Goal: Task Accomplishment & Management: Use online tool/utility

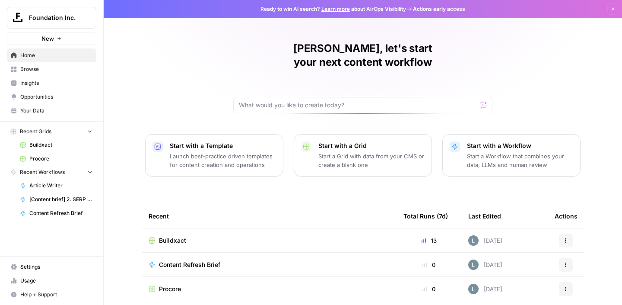
click at [175, 236] on span "Buildxact" at bounding box center [172, 240] width 27 height 9
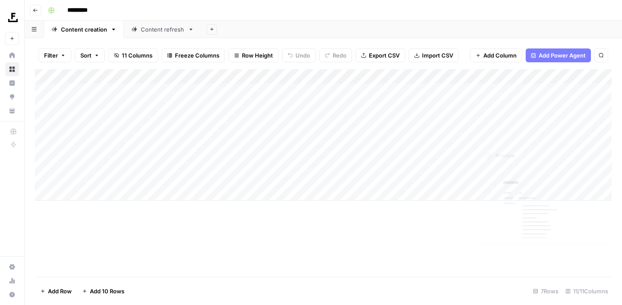
click at [503, 90] on div "Add Column" at bounding box center [323, 134] width 577 height 131
click at [143, 90] on div "Add Column" at bounding box center [323, 134] width 577 height 131
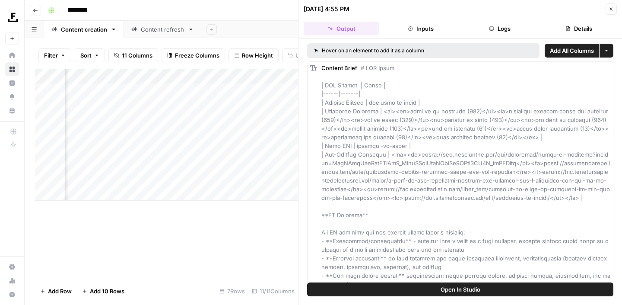
click at [397, 286] on button "Open In Studio" at bounding box center [460, 289] width 306 height 14
click at [609, 12] on button "Close" at bounding box center [611, 8] width 11 height 11
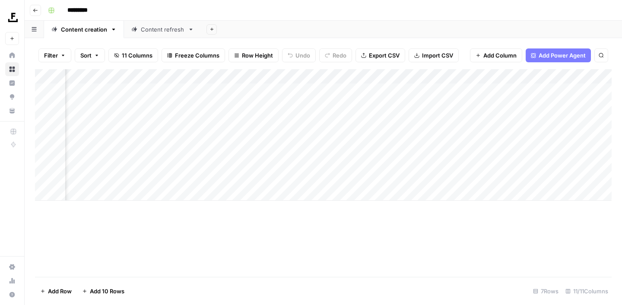
click at [172, 30] on div "Content refresh" at bounding box center [163, 29] width 44 height 9
click at [199, 91] on div "Add Column" at bounding box center [323, 172] width 577 height 207
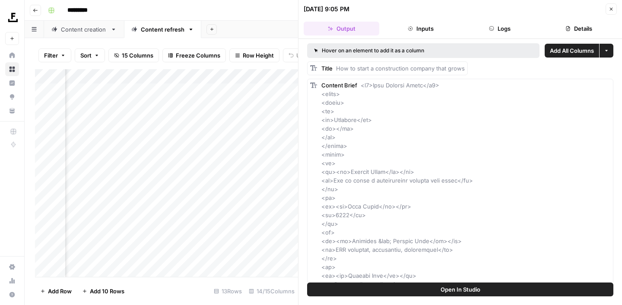
click at [490, 286] on button "Open In Studio" at bounding box center [460, 289] width 306 height 14
click at [613, 11] on icon "button" at bounding box center [611, 8] width 5 height 5
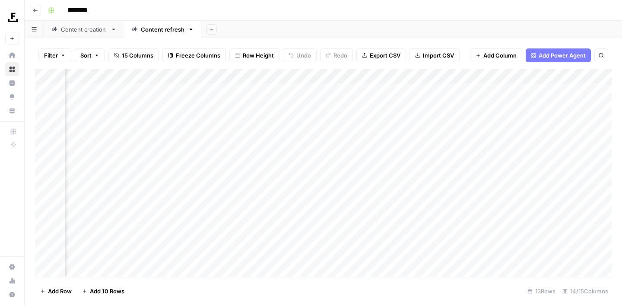
scroll to position [0, 759]
click at [430, 16] on div "*********" at bounding box center [329, 10] width 569 height 14
click at [99, 268] on div "Add Column" at bounding box center [323, 172] width 577 height 207
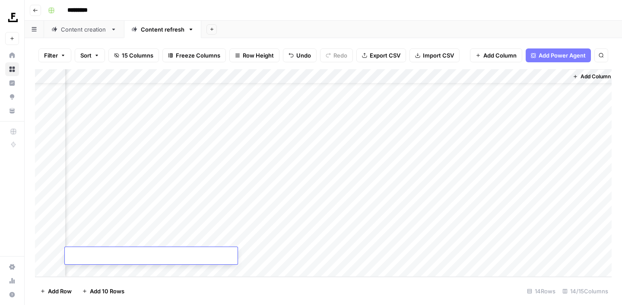
scroll to position [27, 759]
click at [93, 31] on div "Content creation" at bounding box center [84, 29] width 46 height 9
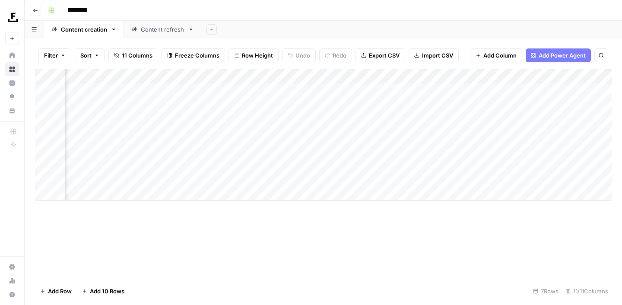
scroll to position [0, 376]
click at [400, 91] on div "Add Column" at bounding box center [323, 134] width 577 height 131
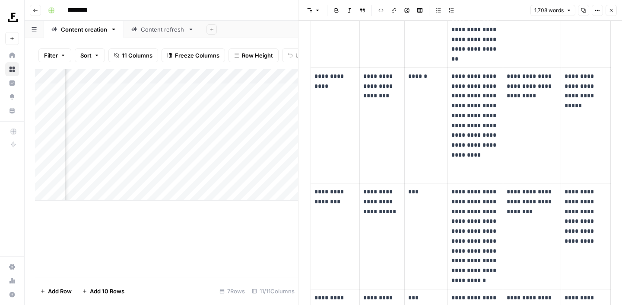
scroll to position [1985, 0]
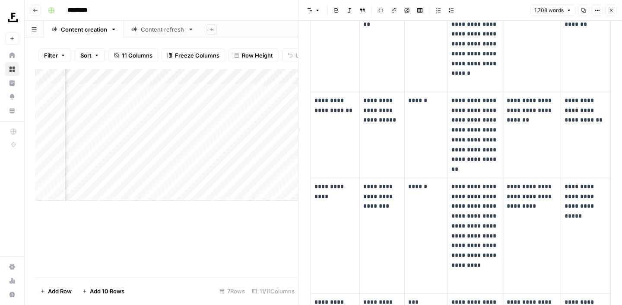
click at [613, 8] on icon "button" at bounding box center [611, 10] width 5 height 5
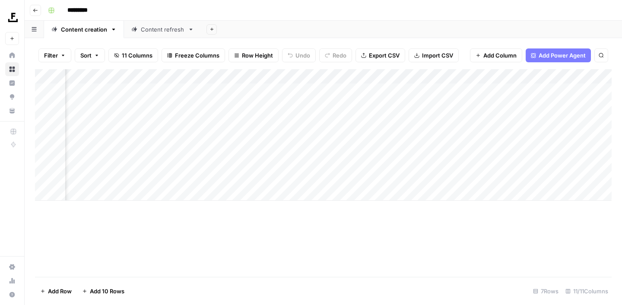
scroll to position [0, 229]
click at [312, 89] on div "Add Column" at bounding box center [323, 134] width 577 height 131
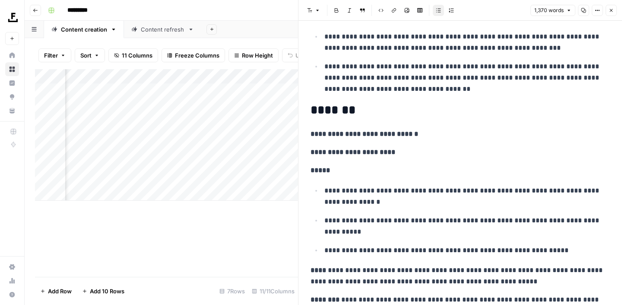
scroll to position [302, 0]
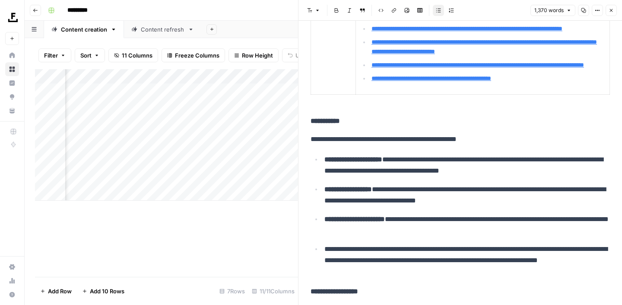
click at [611, 13] on button "Close" at bounding box center [611, 10] width 11 height 11
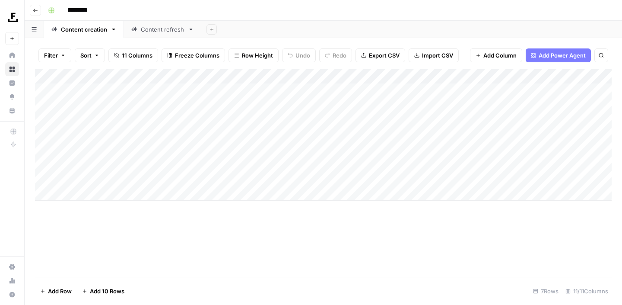
click at [150, 30] on div "Content refresh" at bounding box center [163, 29] width 44 height 9
click at [89, 256] on div "Add Column" at bounding box center [323, 172] width 577 height 207
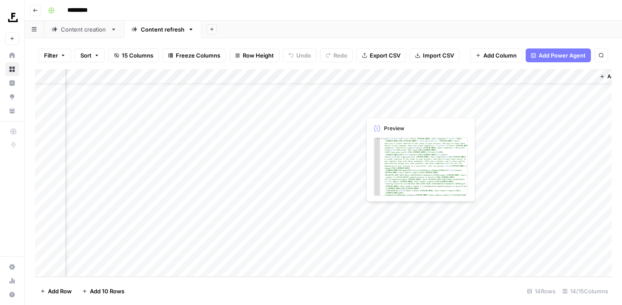
scroll to position [27, 759]
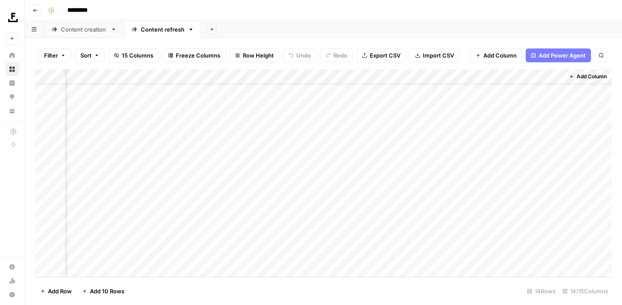
click at [87, 29] on div "Content creation" at bounding box center [84, 29] width 46 height 9
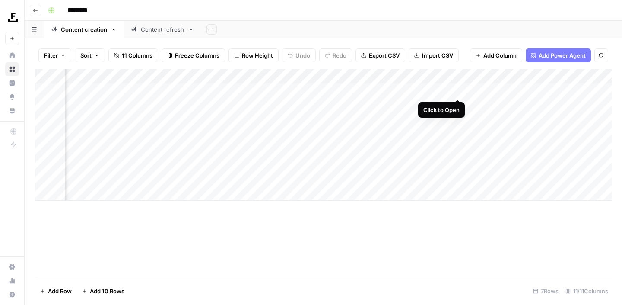
click at [458, 92] on div "Add Column" at bounding box center [323, 134] width 577 height 131
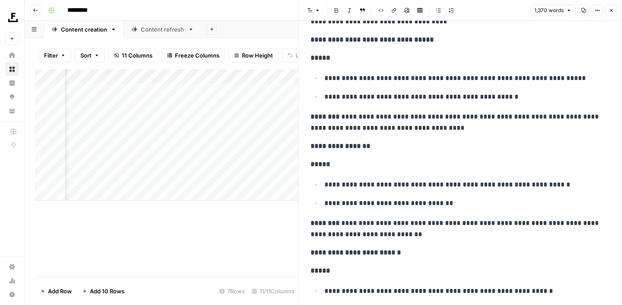
scroll to position [1086, 0]
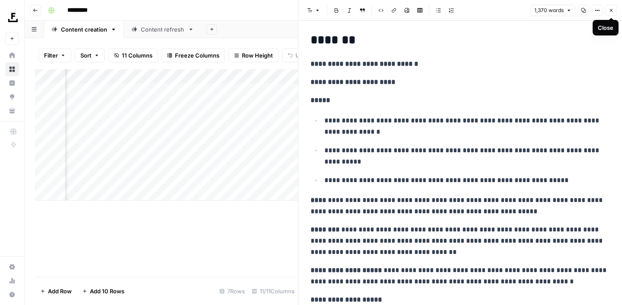
click at [611, 8] on icon "button" at bounding box center [611, 10] width 5 height 5
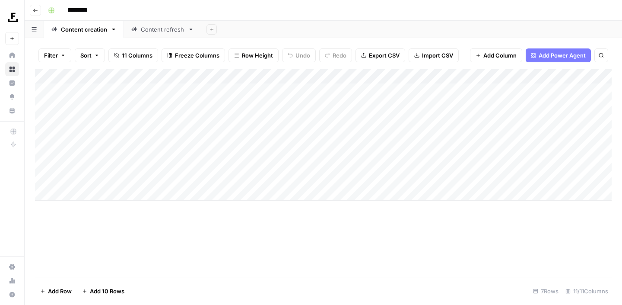
click at [229, 76] on div "Add Column" at bounding box center [323, 134] width 577 height 131
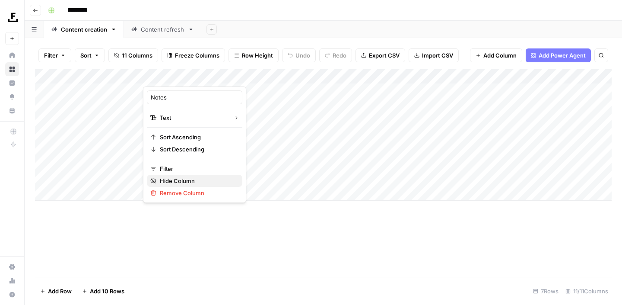
click at [187, 180] on span "Hide Column" at bounding box center [198, 180] width 76 height 9
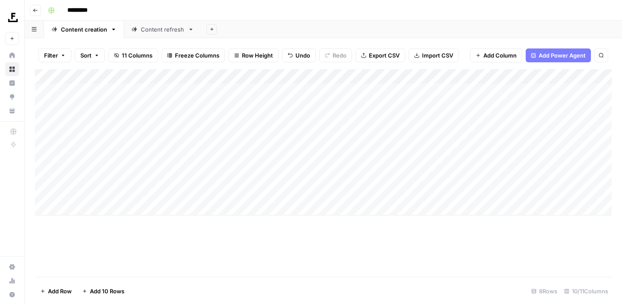
click at [144, 31] on div "Content refresh" at bounding box center [163, 29] width 44 height 9
click at [533, 91] on div "Add Column" at bounding box center [323, 172] width 577 height 207
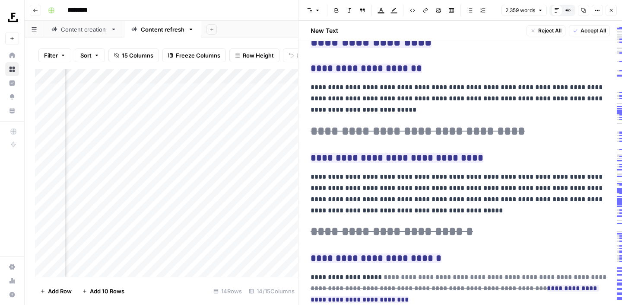
scroll to position [1809, 0]
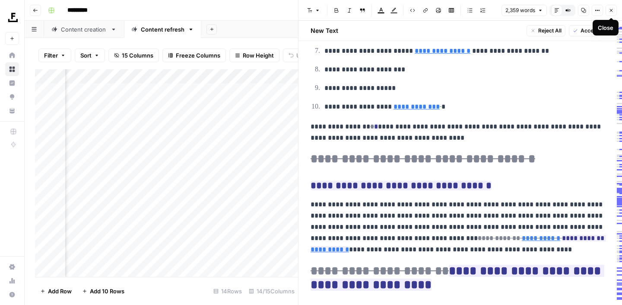
click at [609, 8] on icon "button" at bounding box center [611, 10] width 5 height 5
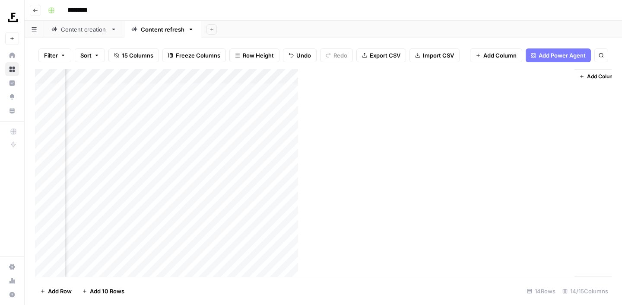
scroll to position [0, 749]
click at [88, 29] on div "Content creation" at bounding box center [84, 29] width 46 height 9
click at [449, 90] on div "Add Column" at bounding box center [323, 142] width 577 height 146
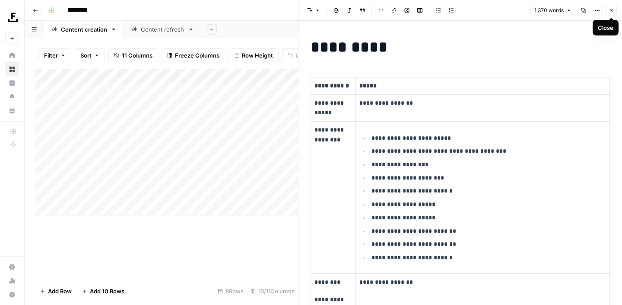
click at [611, 8] on icon "button" at bounding box center [611, 10] width 5 height 5
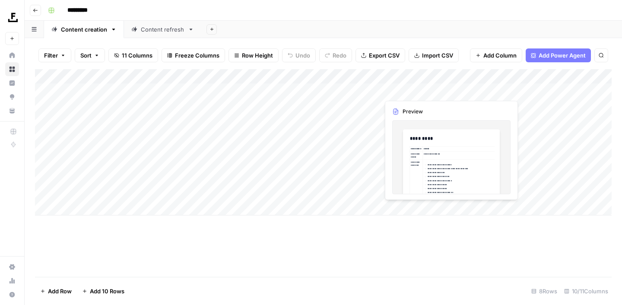
click at [452, 92] on div "Add Column" at bounding box center [323, 142] width 577 height 146
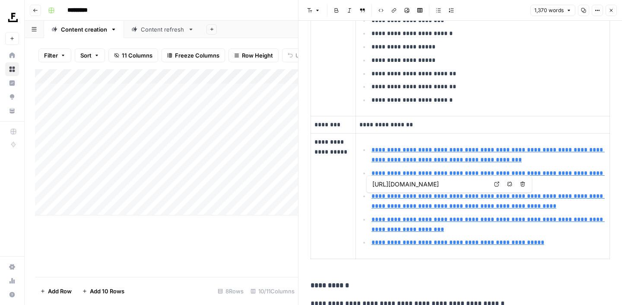
type input "[URL][DOMAIN_NAME]"
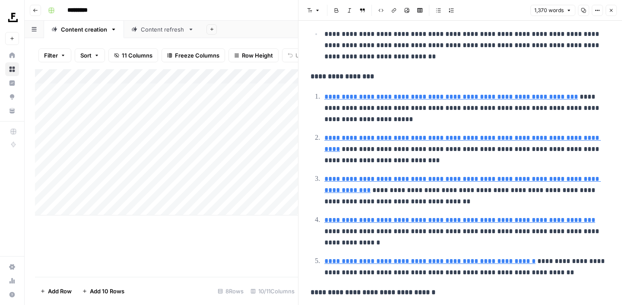
scroll to position [535, 0]
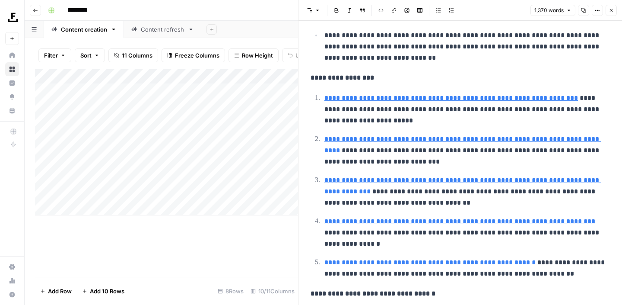
click at [614, 12] on button "Close" at bounding box center [611, 10] width 11 height 11
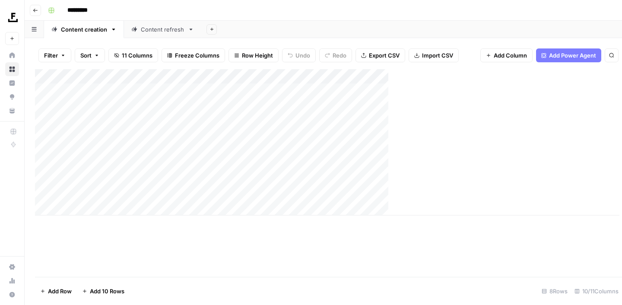
click at [175, 28] on div "Content refresh" at bounding box center [163, 29] width 44 height 9
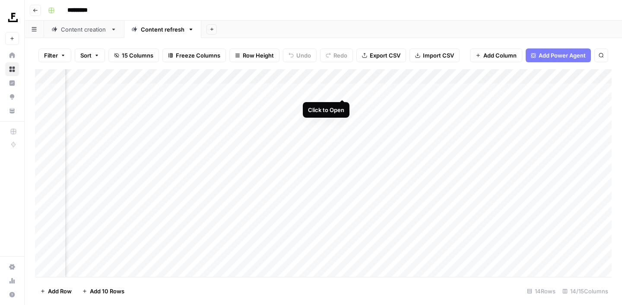
click at [343, 90] on div "Add Column" at bounding box center [323, 172] width 577 height 207
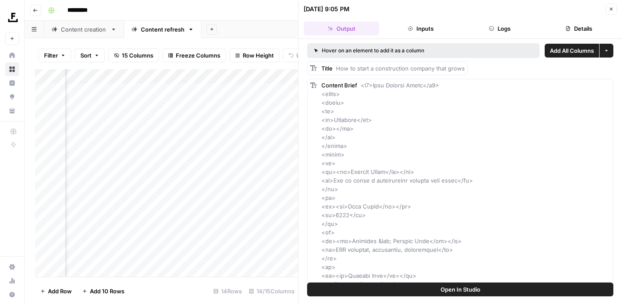
click at [614, 12] on button "Close" at bounding box center [611, 8] width 11 height 11
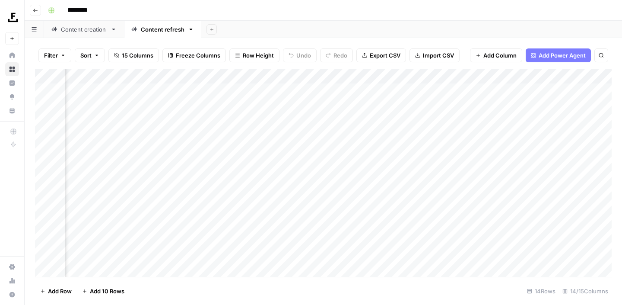
scroll to position [0, 385]
click at [518, 89] on div "Add Column" at bounding box center [323, 172] width 577 height 207
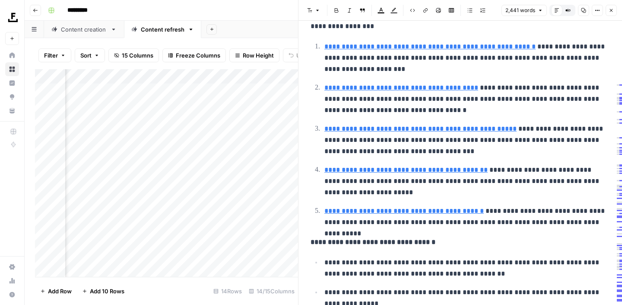
scroll to position [235, 0]
click at [610, 10] on icon "button" at bounding box center [611, 10] width 5 height 5
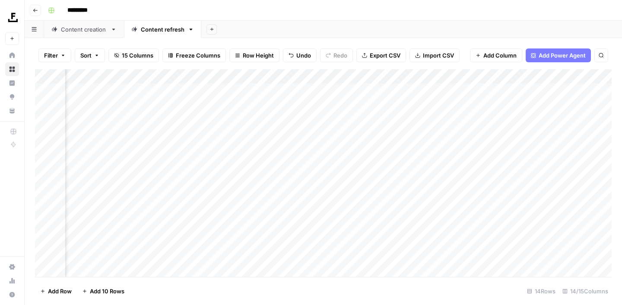
click at [518, 134] on div "Add Column" at bounding box center [323, 172] width 577 height 207
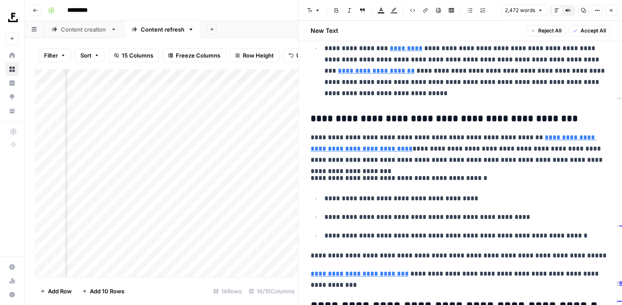
scroll to position [3258, 0]
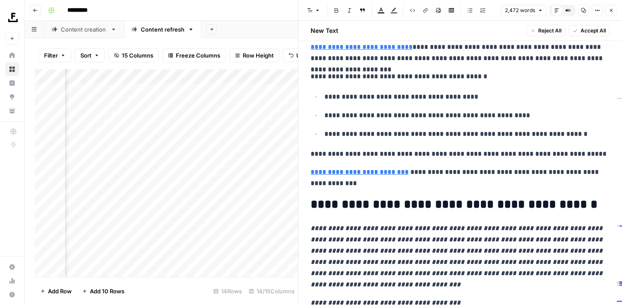
click at [610, 10] on icon "button" at bounding box center [611, 10] width 5 height 5
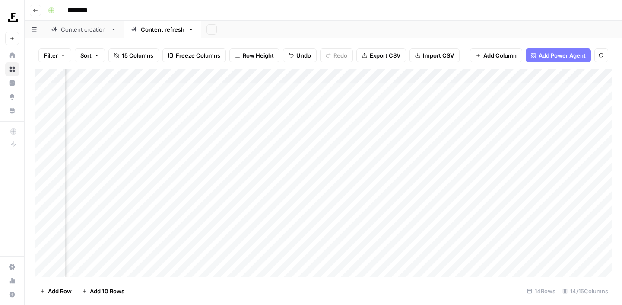
click at [528, 223] on div "Add Column" at bounding box center [323, 172] width 577 height 207
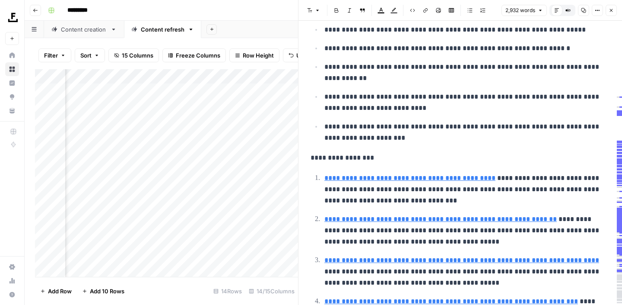
type input "[URL][DOMAIN_NAME]"
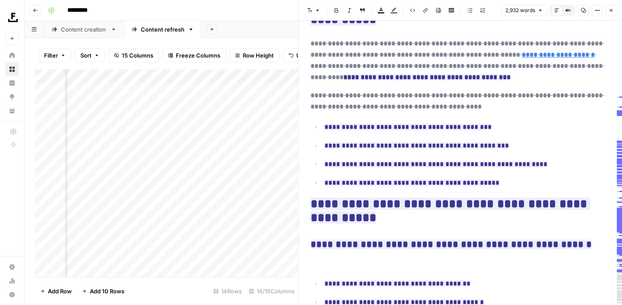
scroll to position [4545, 0]
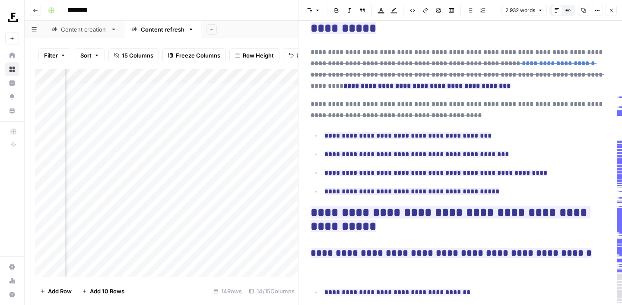
click at [613, 7] on button "Close" at bounding box center [611, 10] width 11 height 11
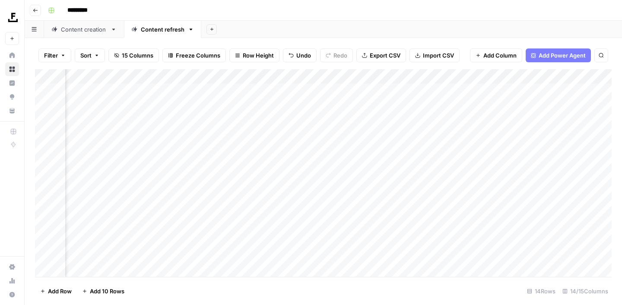
click at [93, 26] on div "Content creation" at bounding box center [84, 29] width 46 height 9
click at [449, 148] on div "Add Column" at bounding box center [323, 142] width 577 height 146
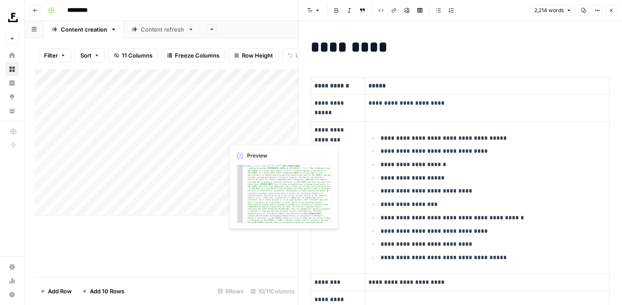
click at [611, 11] on icon "button" at bounding box center [611, 10] width 5 height 5
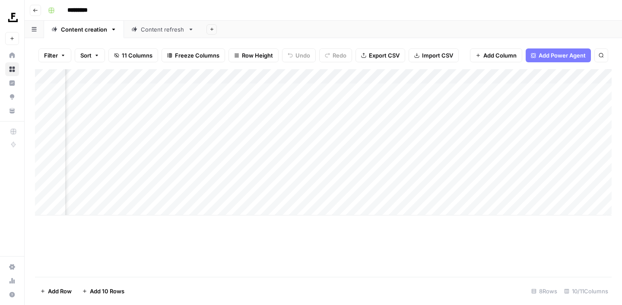
scroll to position [0, 283]
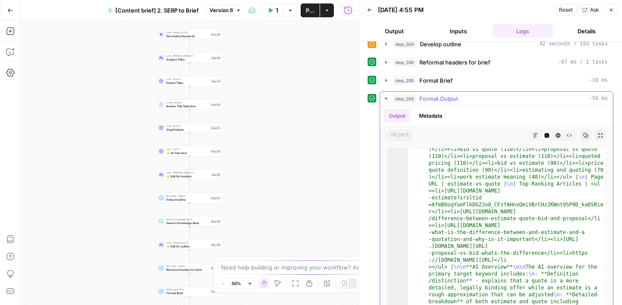
scroll to position [38, 0]
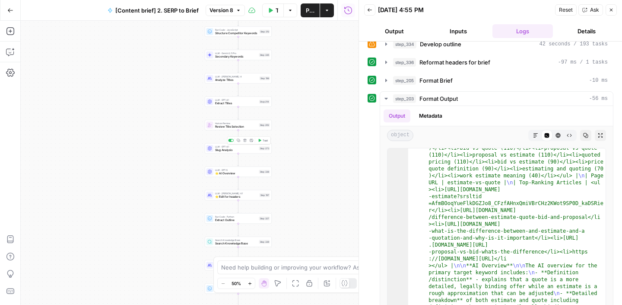
click at [228, 153] on div "LLM · GPT-4.1 Slug Analysis Step 273 Copy step Delete step Add Note Test" at bounding box center [238, 148] width 67 height 10
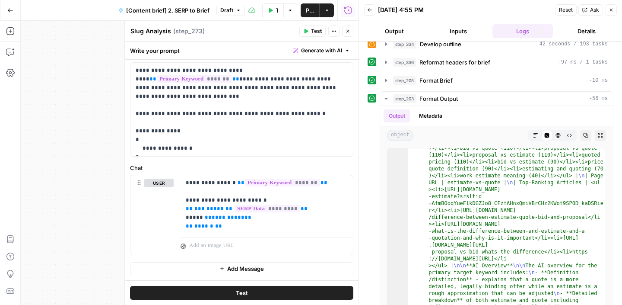
scroll to position [0, 0]
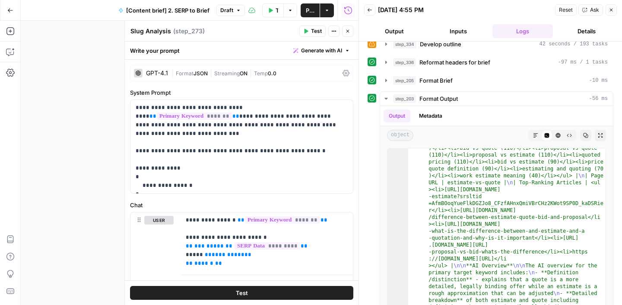
click at [348, 30] on icon "button" at bounding box center [347, 31] width 5 height 5
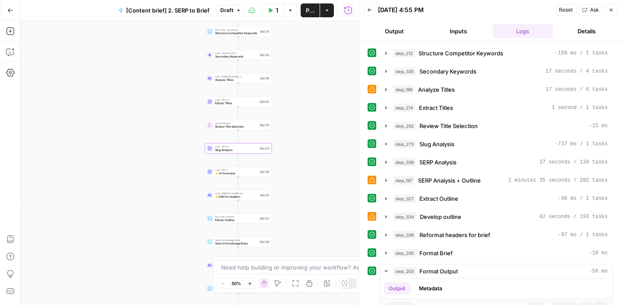
click at [369, 10] on icon "button" at bounding box center [369, 9] width 5 height 5
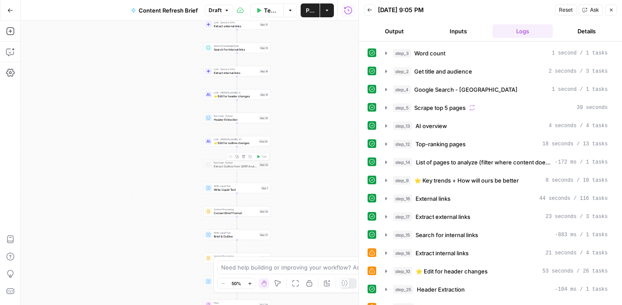
click at [231, 168] on span "Extract Outline from SERP Analysis" at bounding box center [236, 166] width 44 height 4
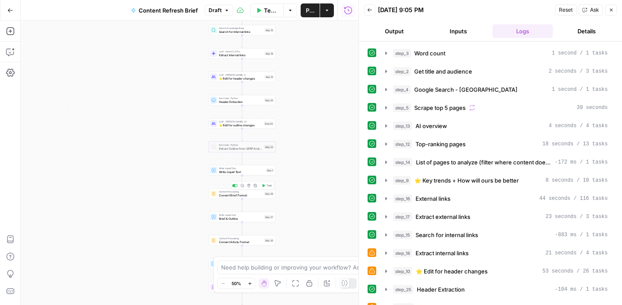
click at [233, 194] on span "Convert Brief Format" at bounding box center [241, 195] width 44 height 4
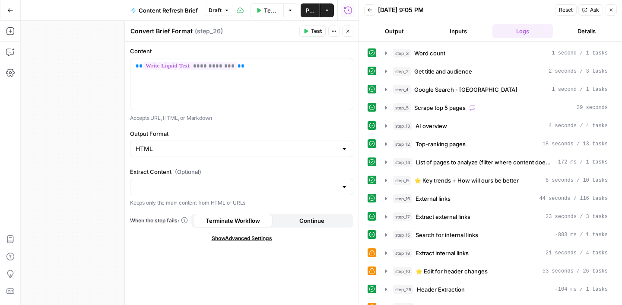
click at [349, 32] on icon "button" at bounding box center [348, 31] width 3 height 3
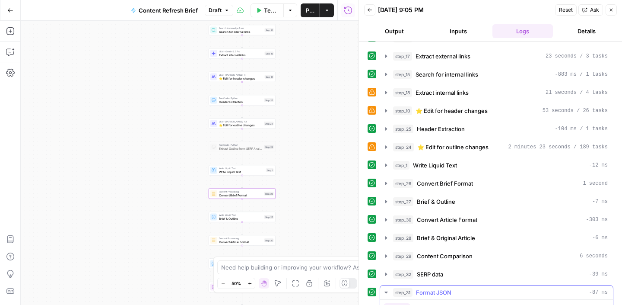
scroll to position [158, 0]
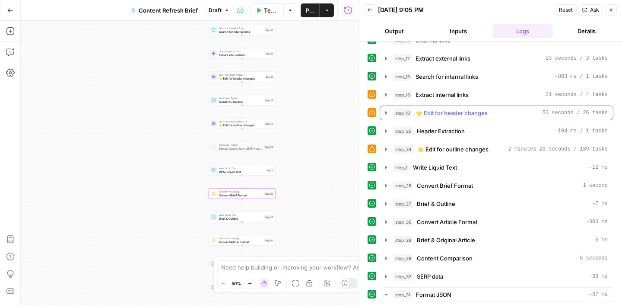
click at [385, 113] on icon "button" at bounding box center [386, 112] width 2 height 3
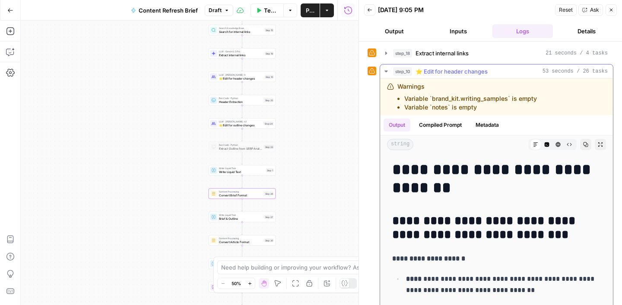
scroll to position [192, 0]
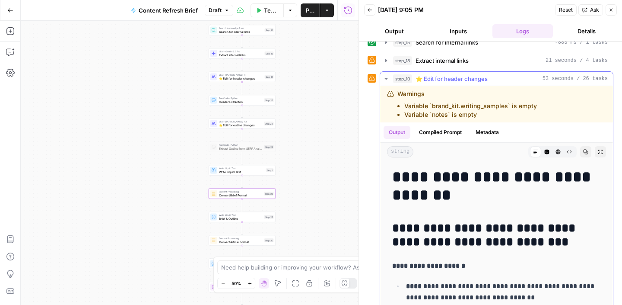
click at [385, 79] on icon "button" at bounding box center [386, 79] width 3 height 2
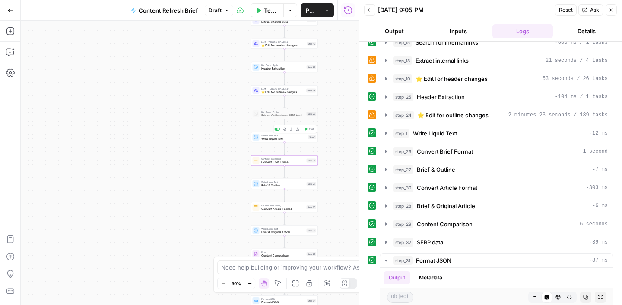
click at [270, 140] on span "Write Liquid Text" at bounding box center [283, 139] width 45 height 4
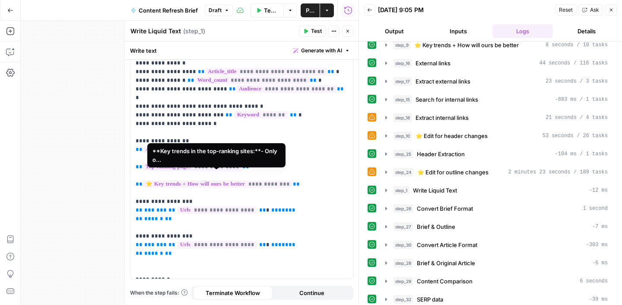
scroll to position [0, 0]
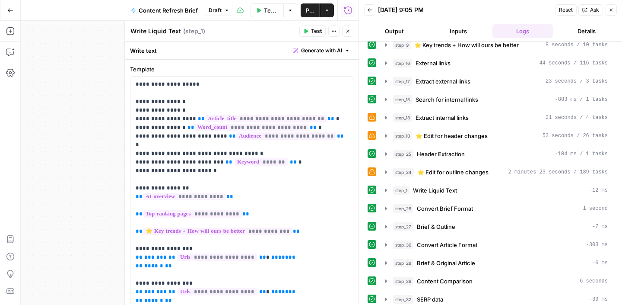
click at [349, 29] on icon "button" at bounding box center [347, 31] width 5 height 5
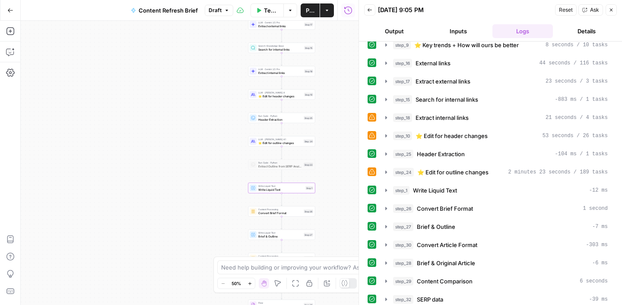
click at [273, 119] on span "Header Extraction" at bounding box center [280, 119] width 44 height 4
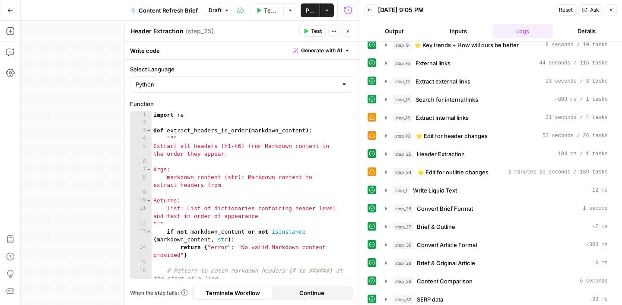
click at [369, 11] on icon "button" at bounding box center [370, 9] width 4 height 3
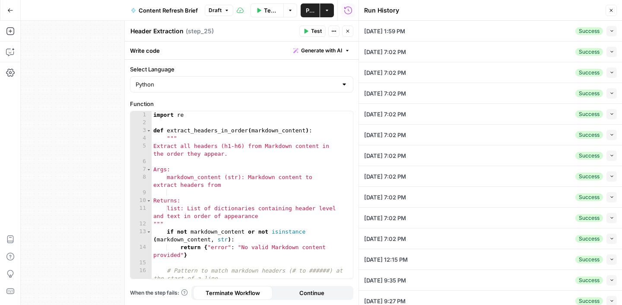
click at [612, 13] on icon "button" at bounding box center [611, 10] width 5 height 5
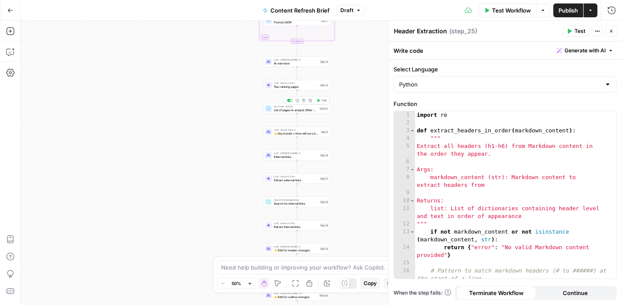
click at [286, 110] on span "List of pages to analyze (filter where content doesn't match)" at bounding box center [296, 110] width 44 height 4
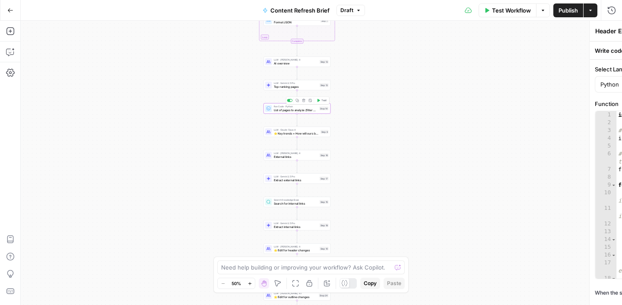
type textarea "List of pages to analyze (filter where content doesn't match)"
